Goal: Information Seeking & Learning: Learn about a topic

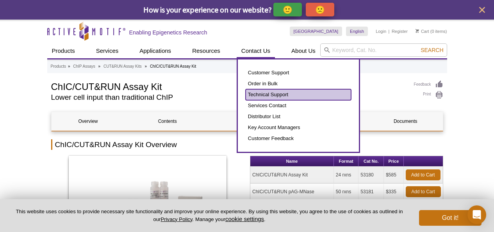
click at [288, 98] on link "Technical Support" at bounding box center [298, 94] width 105 height 11
click at [272, 98] on link "Technical Support" at bounding box center [298, 94] width 105 height 11
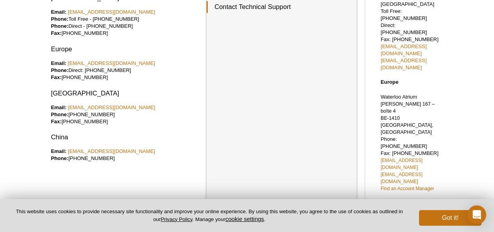
scroll to position [77, 0]
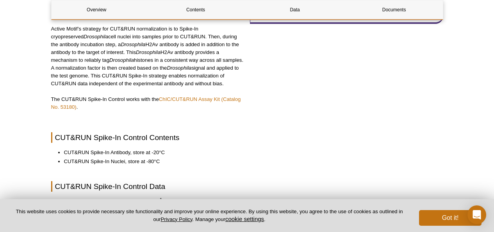
scroll to position [349, 0]
